Goal: Information Seeking & Learning: Understand process/instructions

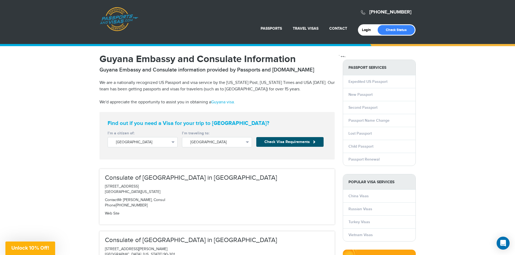
click at [293, 143] on button "Check Visa Requirements" at bounding box center [289, 142] width 67 height 10
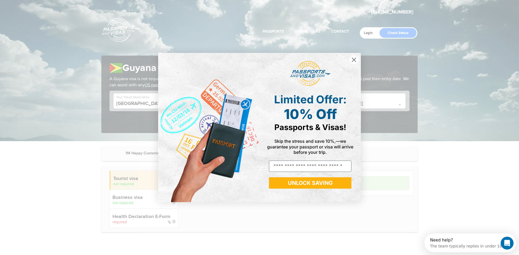
click at [353, 59] on circle "Close dialog" at bounding box center [353, 59] width 9 height 9
